Goal: Task Accomplishment & Management: Use online tool/utility

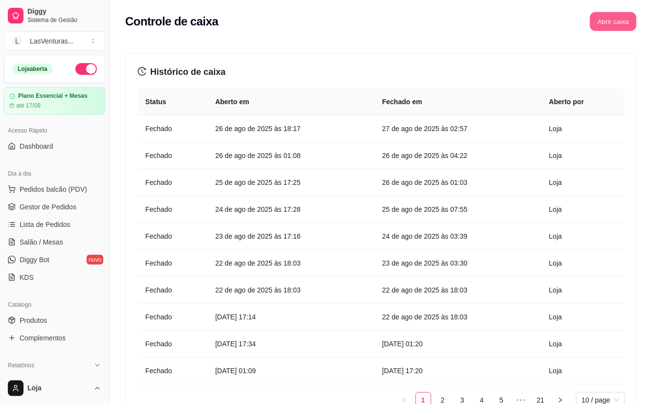
click at [617, 22] on button "Abrir caixa" at bounding box center [613, 21] width 46 height 19
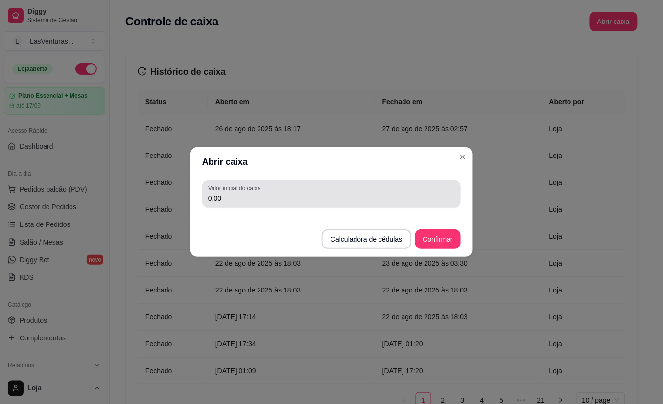
click at [383, 194] on input "0,00" at bounding box center [331, 198] width 247 height 10
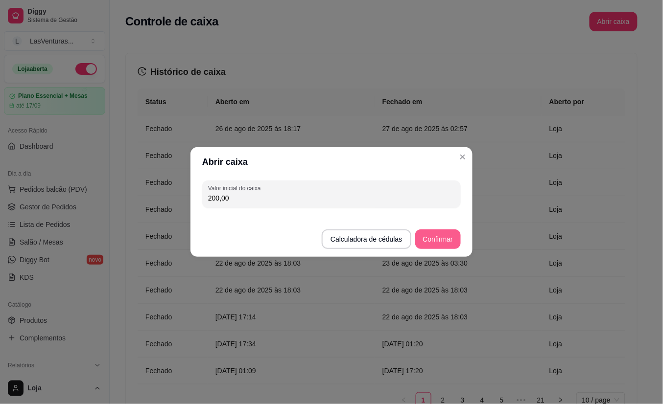
type input "200,00"
click at [453, 243] on button "Confirmar" at bounding box center [438, 240] width 46 height 20
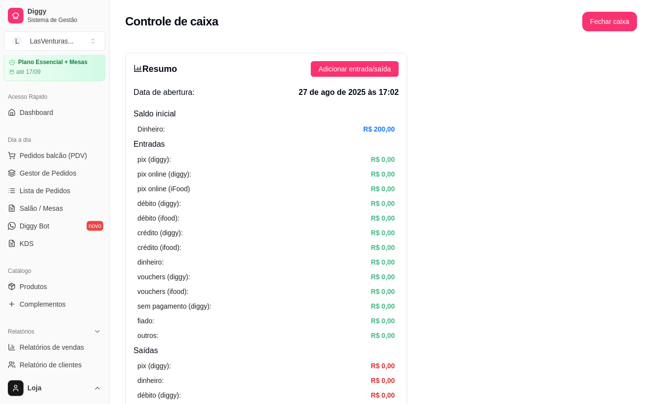
scroll to position [65, 0]
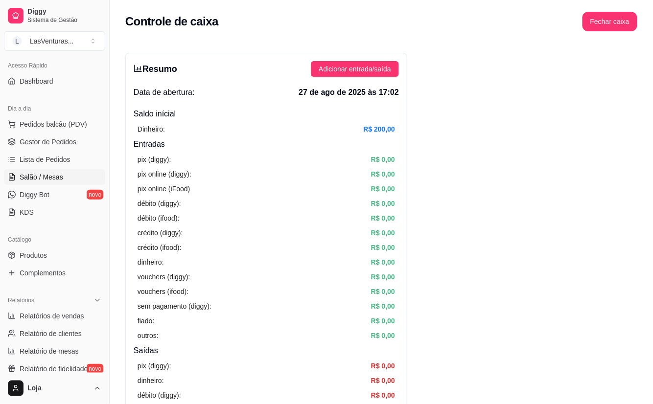
click at [49, 178] on span "Salão / Mesas" at bounding box center [42, 177] width 44 height 10
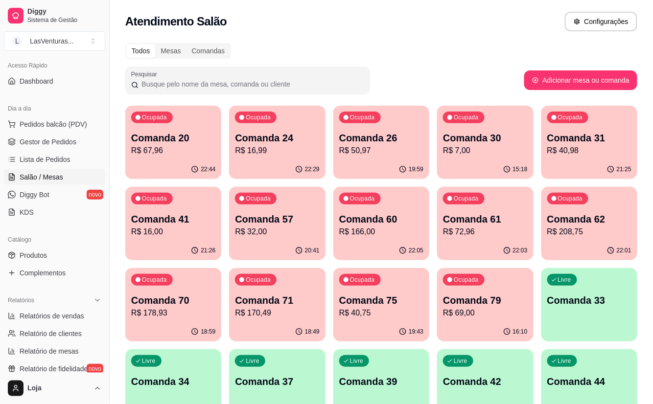
click at [163, 161] on div "22:44" at bounding box center [173, 169] width 96 height 19
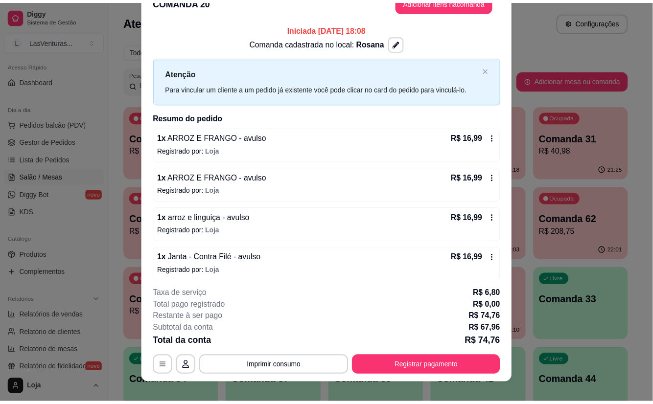
scroll to position [29, 0]
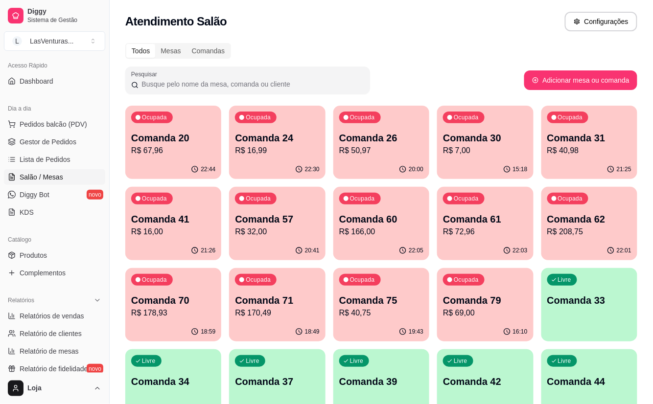
click at [230, 134] on div "Ocupada Comanda 24 R$ 16,99" at bounding box center [277, 133] width 96 height 54
click at [298, 167] on icon "button" at bounding box center [299, 169] width 8 height 8
click at [382, 163] on div "20:00" at bounding box center [381, 169] width 93 height 19
click at [509, 150] on p "R$ 7,00" at bounding box center [485, 151] width 84 height 12
click at [571, 151] on p "R$ 40,98" at bounding box center [589, 150] width 82 height 11
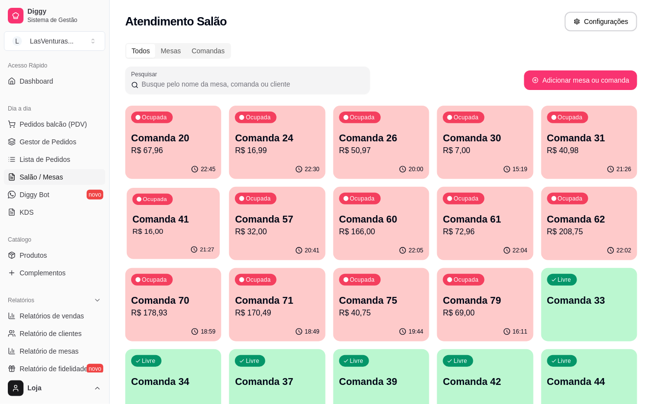
click at [176, 222] on p "Comanda 41" at bounding box center [174, 219] width 82 height 13
click at [304, 232] on p "R$ 32,00" at bounding box center [277, 232] width 84 height 12
click at [480, 157] on div "Ocupada Comanda 30 R$ 7,00" at bounding box center [485, 133] width 96 height 54
click at [469, 239] on div "Ocupada Comanda 61 R$ 72,96" at bounding box center [485, 214] width 96 height 54
click at [577, 220] on p "Comanda 62" at bounding box center [589, 219] width 84 height 14
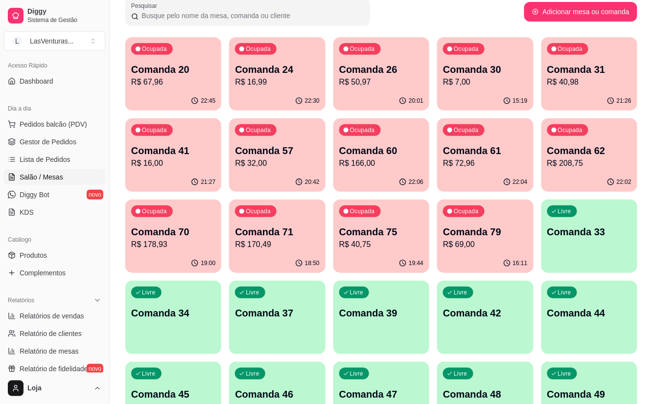
scroll to position [130, 0]
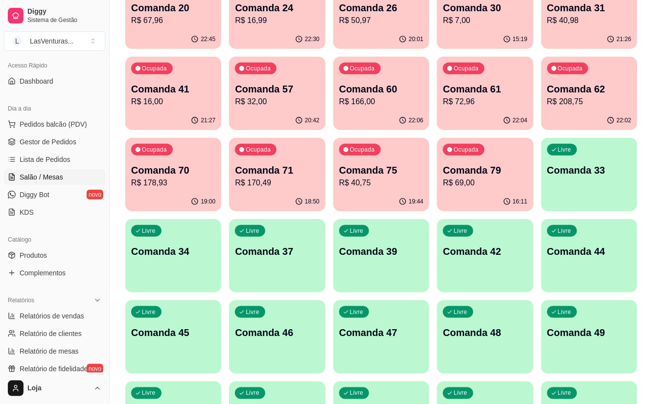
click at [177, 177] on p "R$ 178,93" at bounding box center [173, 183] width 84 height 12
click at [290, 192] on button "Ocupada Comanda 71 R$ 170,49 18:50" at bounding box center [277, 174] width 93 height 71
click at [492, 190] on div "Ocupada Comanda 79 R$ 69,00" at bounding box center [485, 165] width 96 height 54
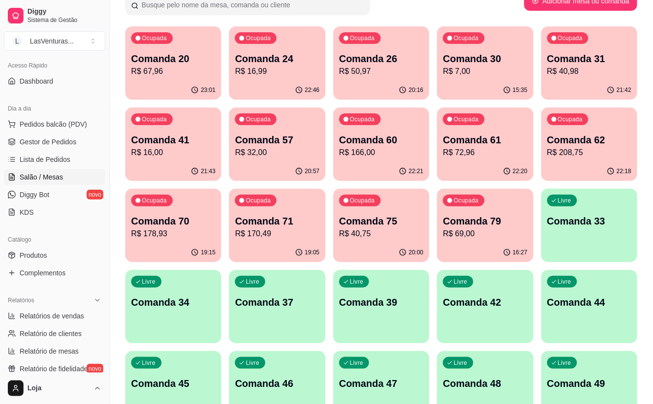
scroll to position [38, 0]
